Goal: Task Accomplishment & Management: Manage account settings

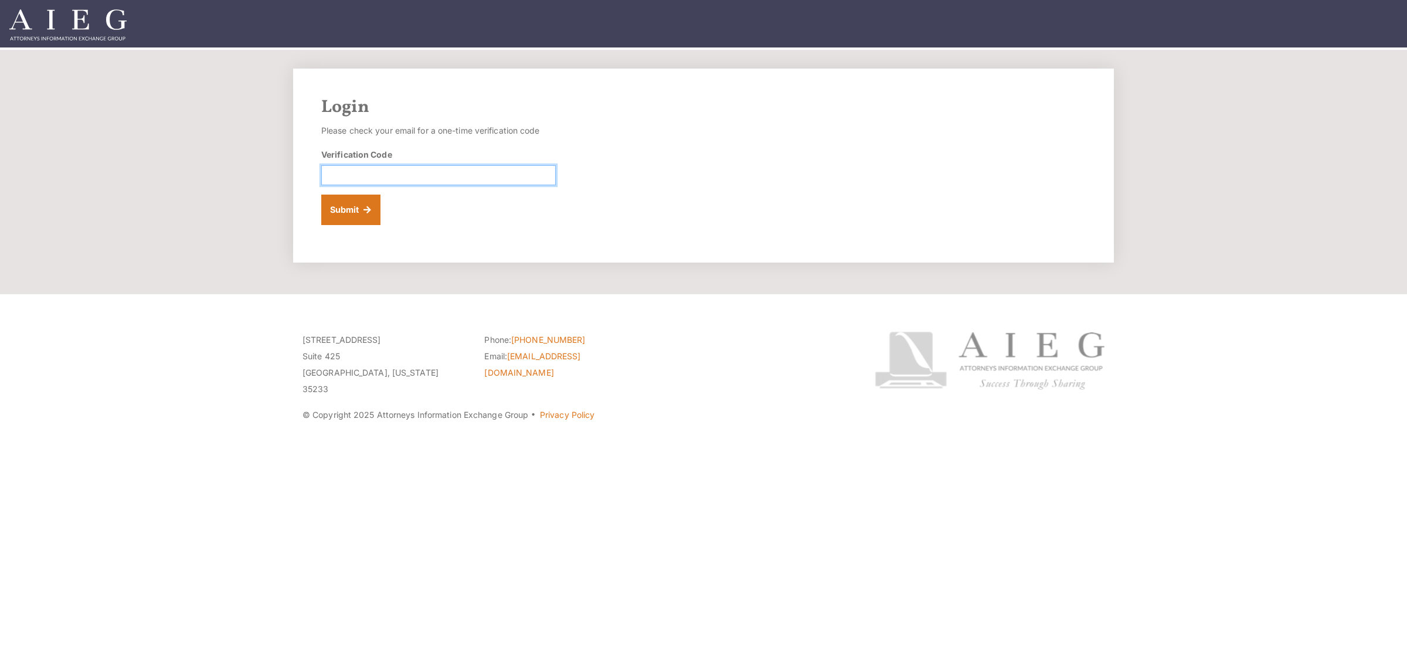
click at [420, 173] on input "Verification Code" at bounding box center [438, 175] width 235 height 20
click at [478, 174] on input "Verification Code" at bounding box center [438, 175] width 235 height 20
paste input "539557"
type input "539557"
click at [355, 204] on button "Submit" at bounding box center [350, 210] width 59 height 30
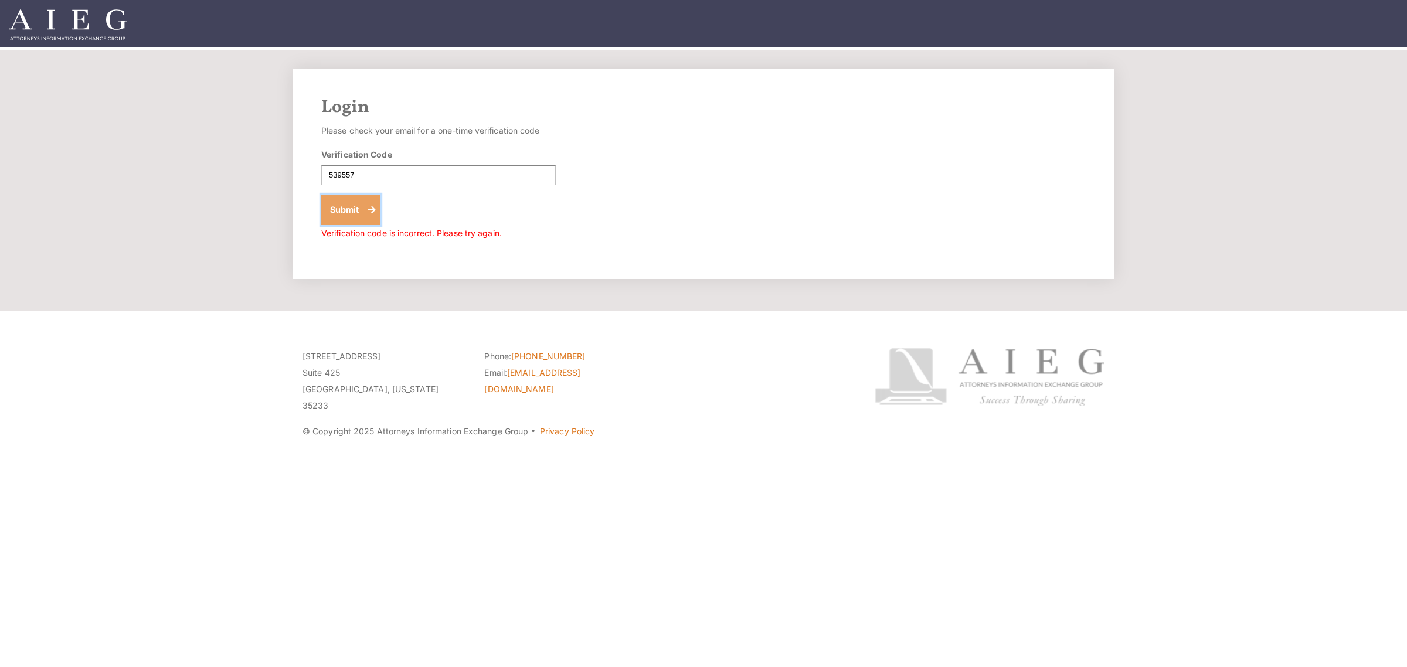
click at [364, 223] on button "Submit" at bounding box center [350, 210] width 59 height 30
click at [337, 176] on input "539557" at bounding box center [438, 175] width 235 height 20
click at [332, 174] on input "539557" at bounding box center [438, 175] width 235 height 20
type input "539557"
click at [321, 195] on button "Submit" at bounding box center [350, 210] width 59 height 30
